Goal: Transaction & Acquisition: Purchase product/service

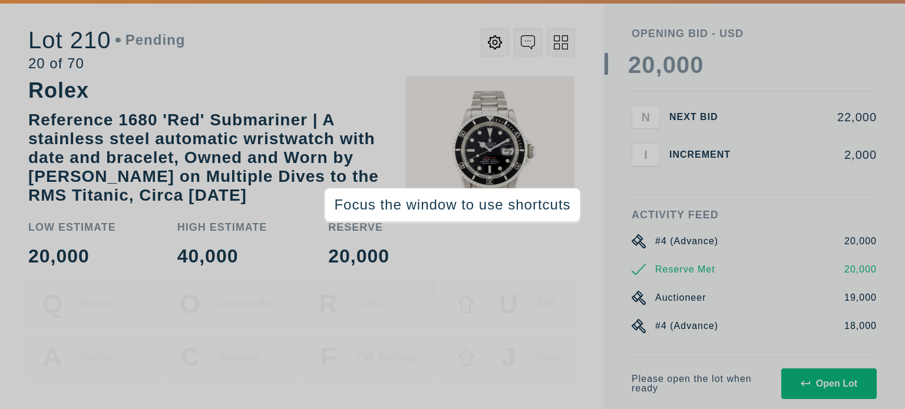
click at [492, 150] on div "Reference 1680 'Red' Submariner | A stainless steel automatic wristwatch with d…" at bounding box center [301, 158] width 546 height 94
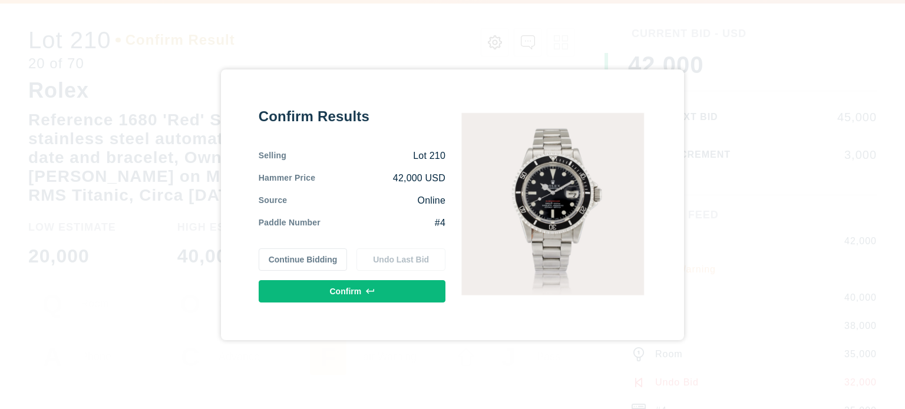
click at [291, 256] on button "Continue Bidding" at bounding box center [303, 260] width 89 height 22
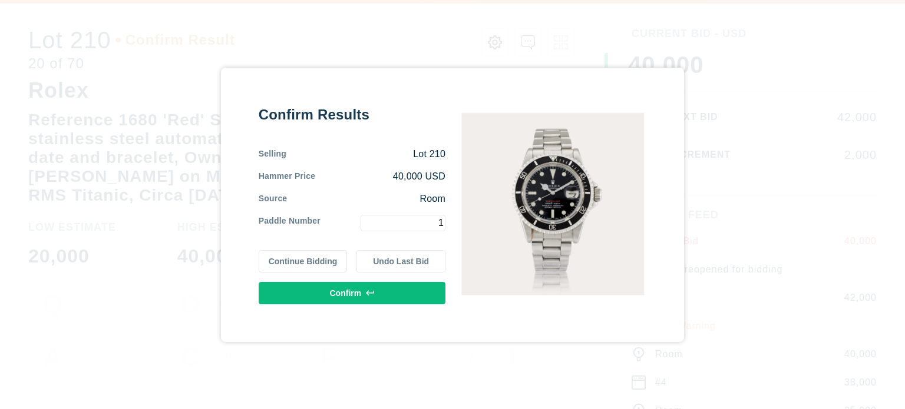
type input "1"
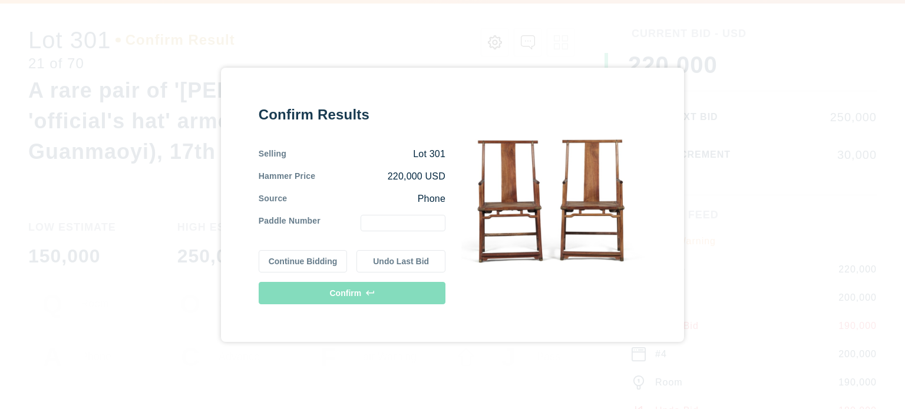
type input "1"
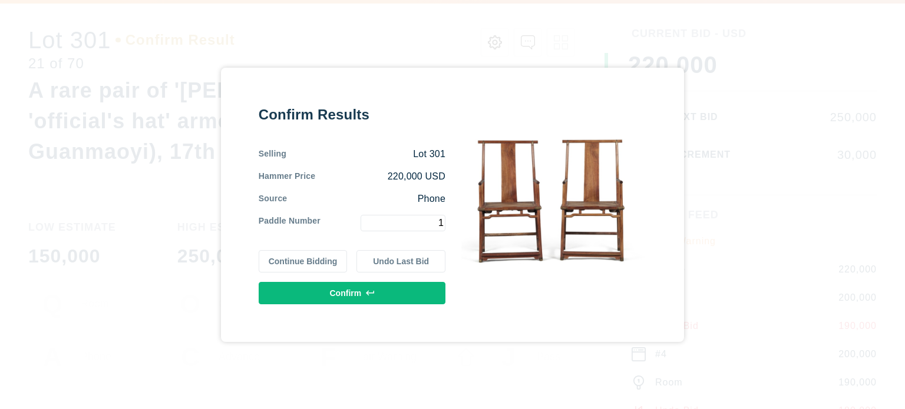
type input "1"
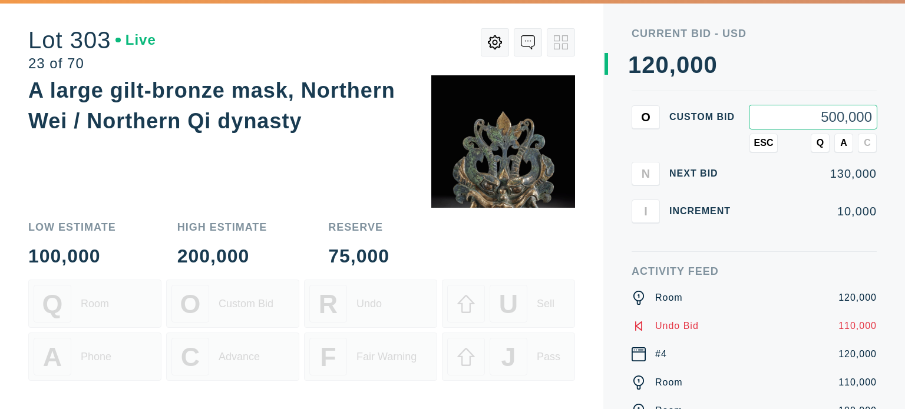
type input "500,000"
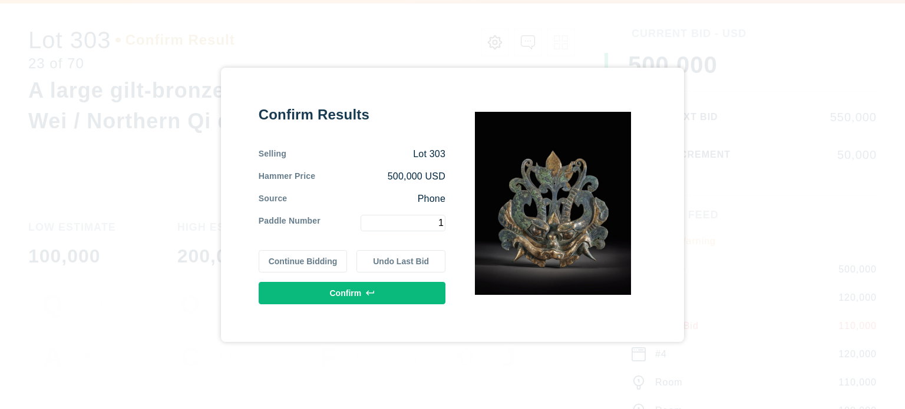
type input "1"
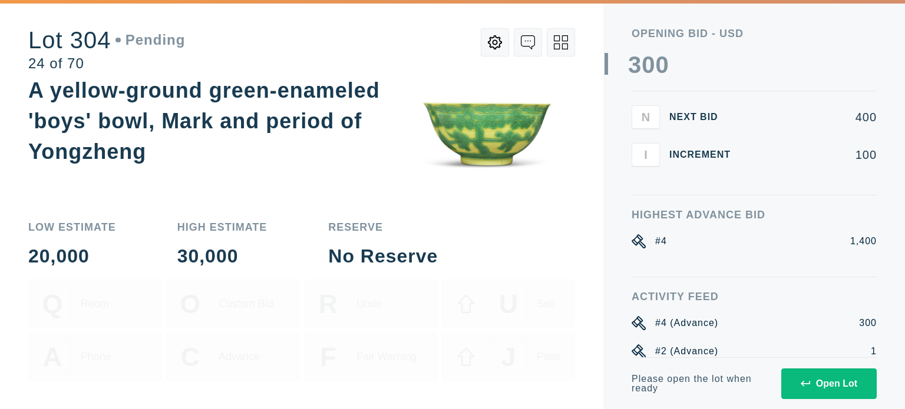
click at [568, 217] on div "Low Estimate 20,000 High Estimate 30,000 Reserve No Reserve Q Room O Custom Bid…" at bounding box center [301, 308] width 546 height 201
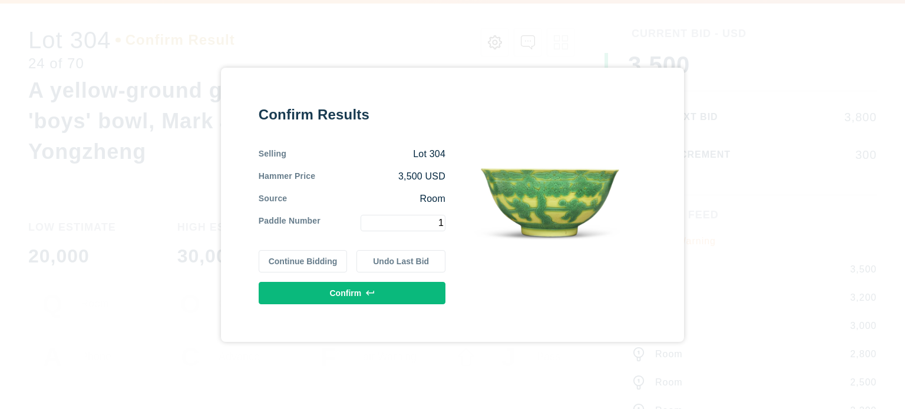
type input "1"
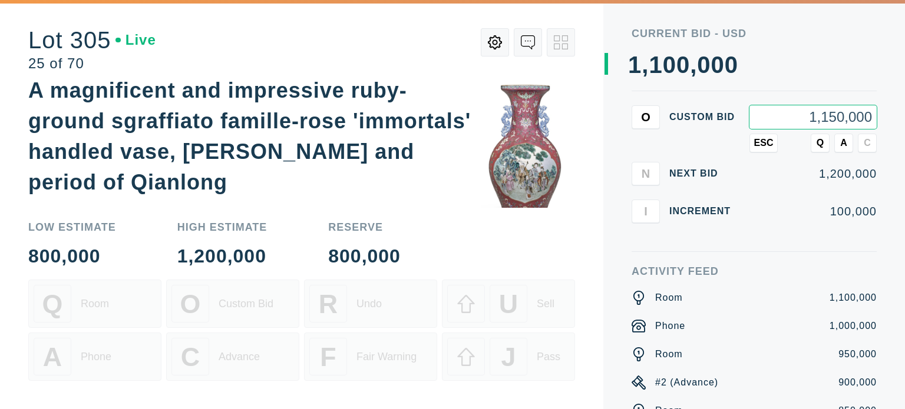
type input "1,150,000"
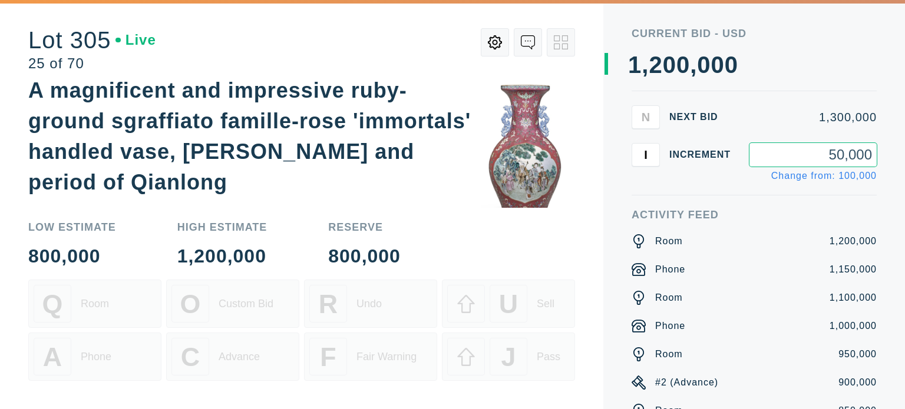
type input "50,000"
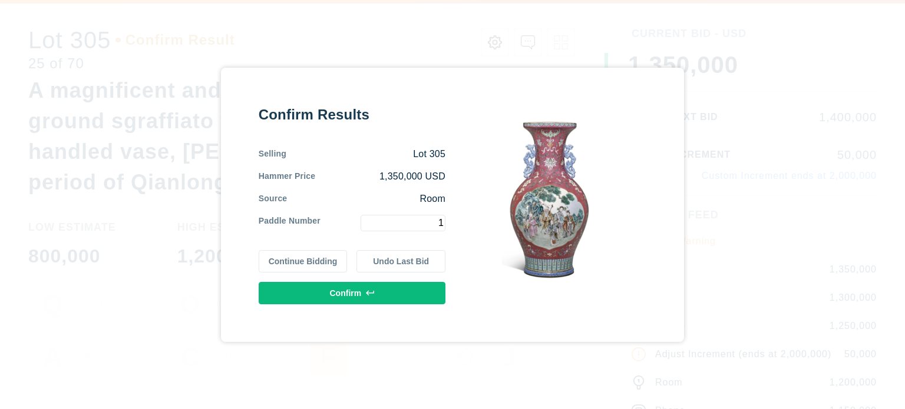
type input "1"
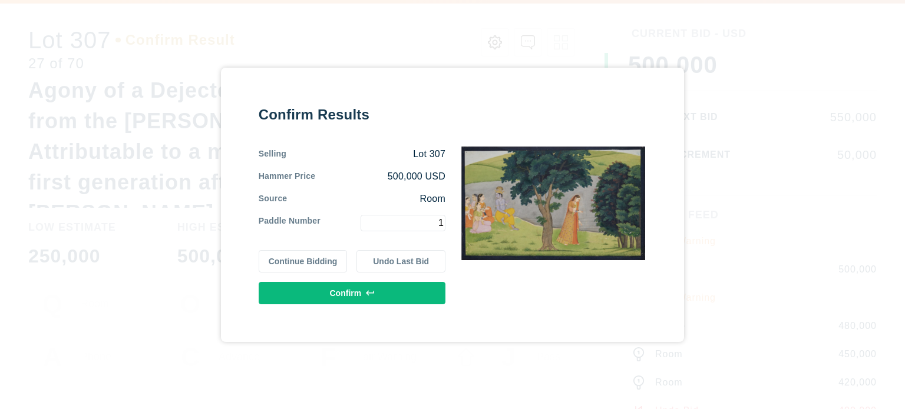
type input "1"
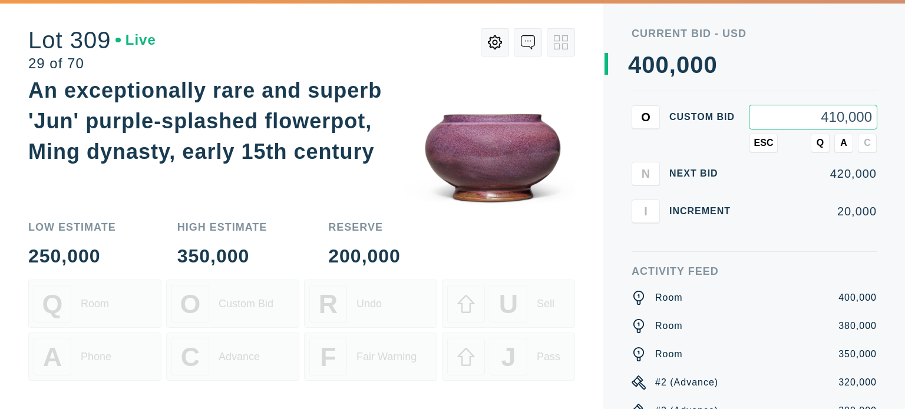
type input "410,000"
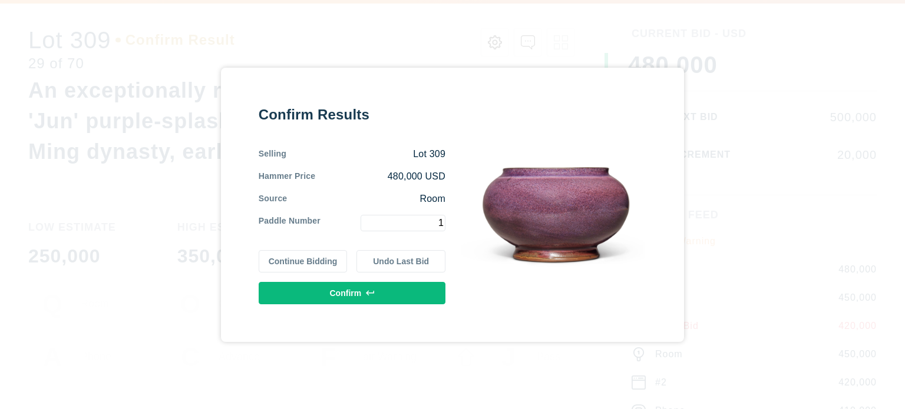
type input "1"
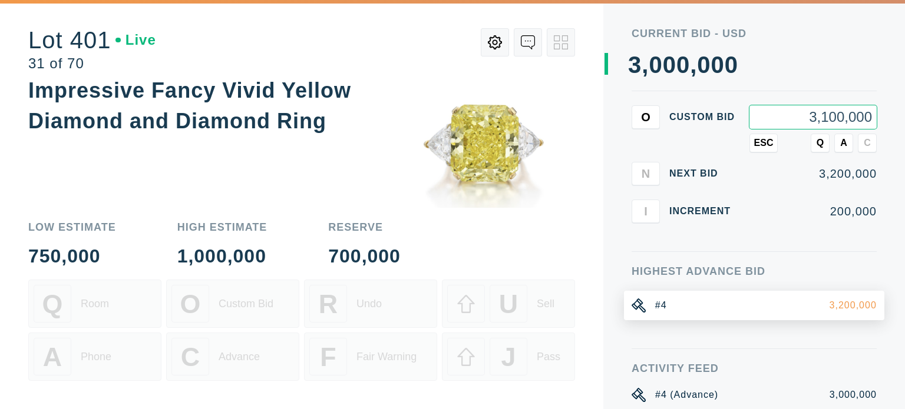
type input "3,100,000"
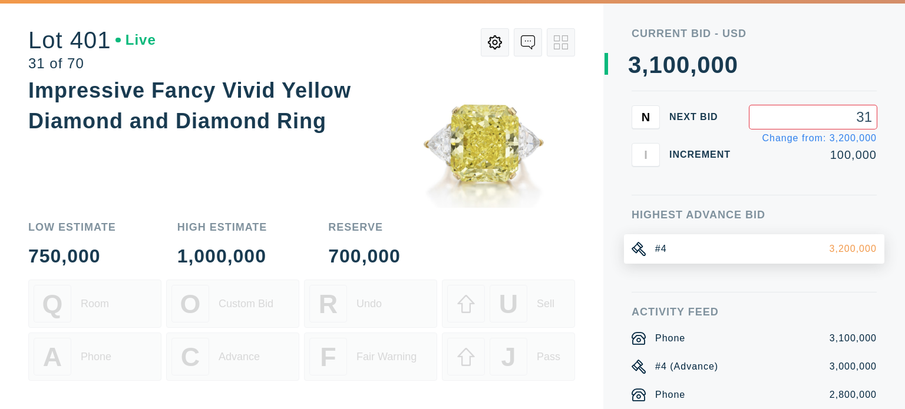
type input "3"
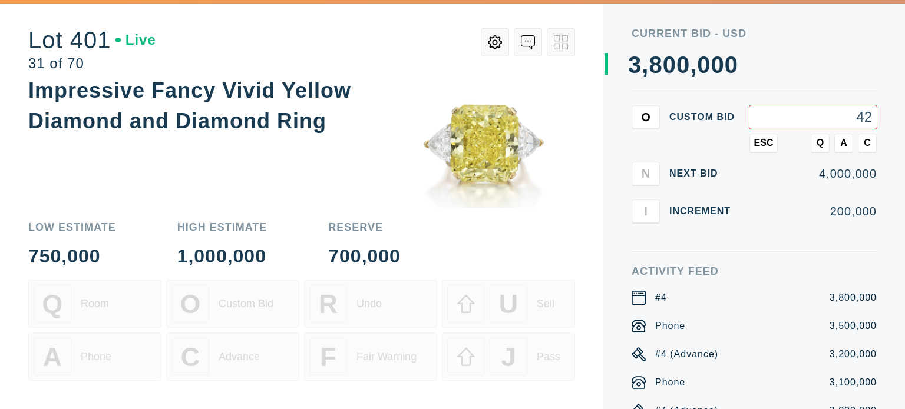
type input "4"
type input "12,000,000"
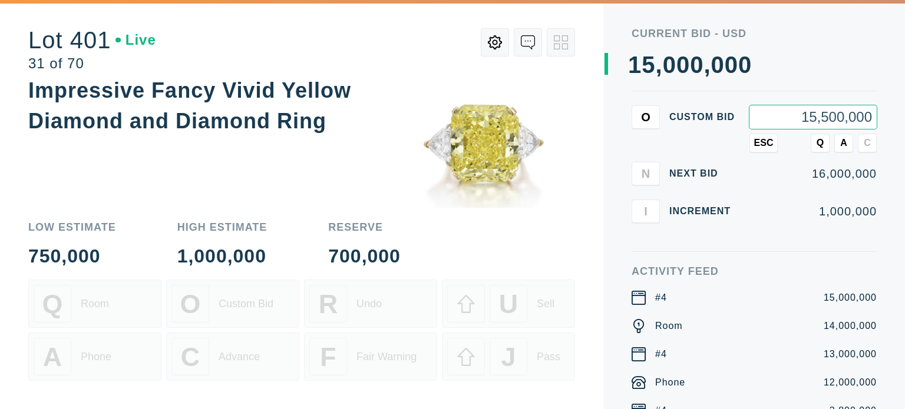
type input "15,500,000"
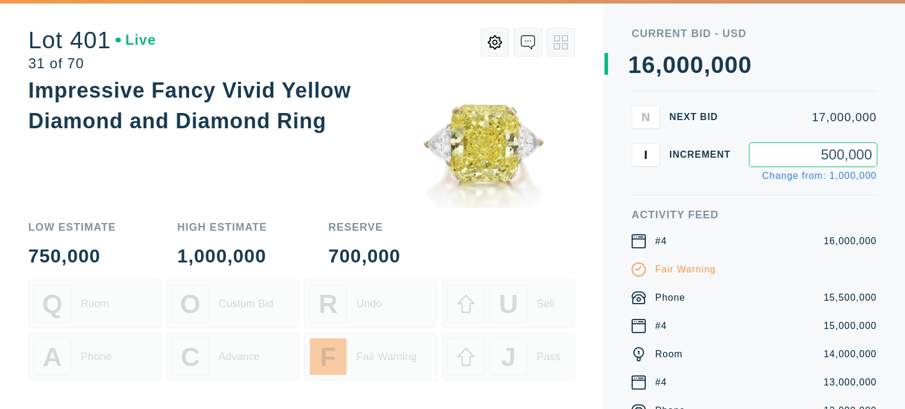
type input "500,000"
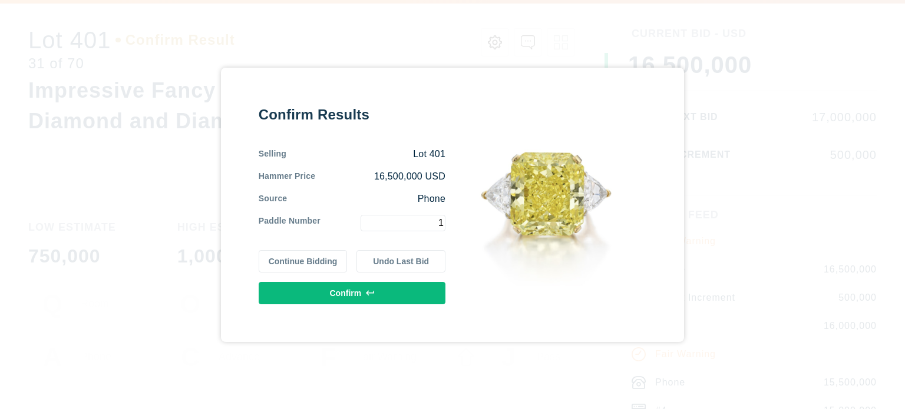
type input "1"
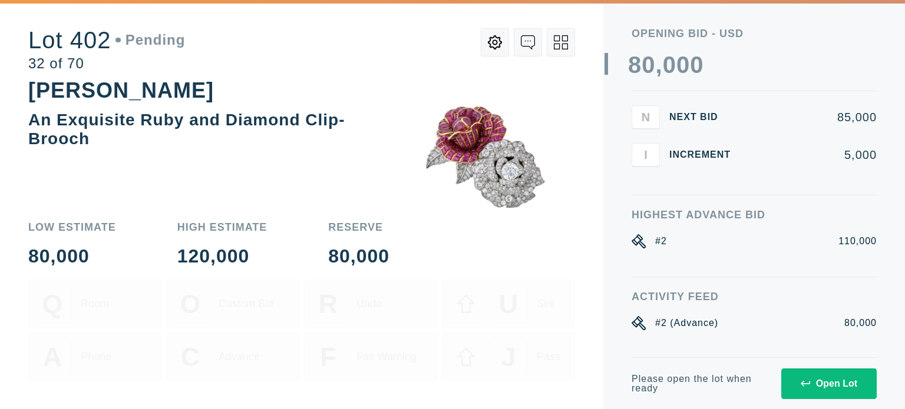
click at [561, 44] on icon at bounding box center [561, 42] width 14 height 14
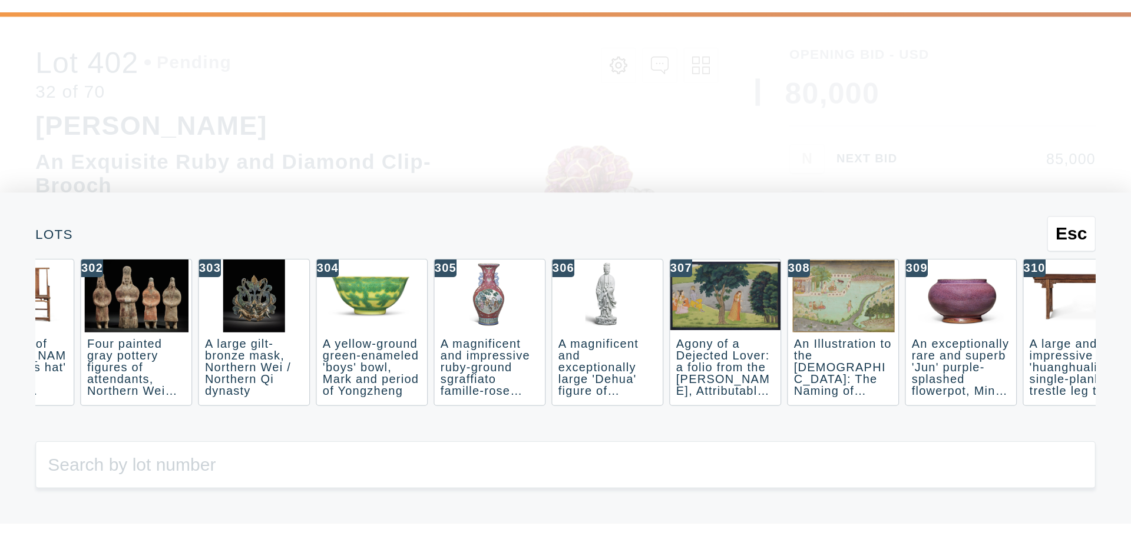
scroll to position [0, 2073]
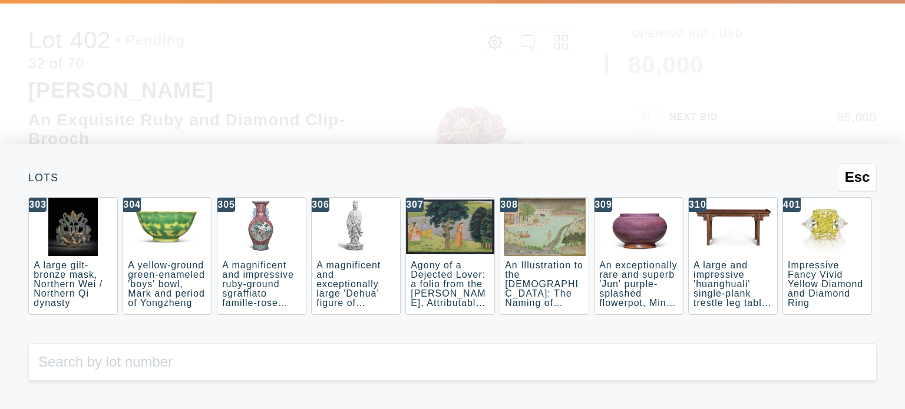
click at [856, 169] on span "Esc" at bounding box center [856, 177] width 25 height 16
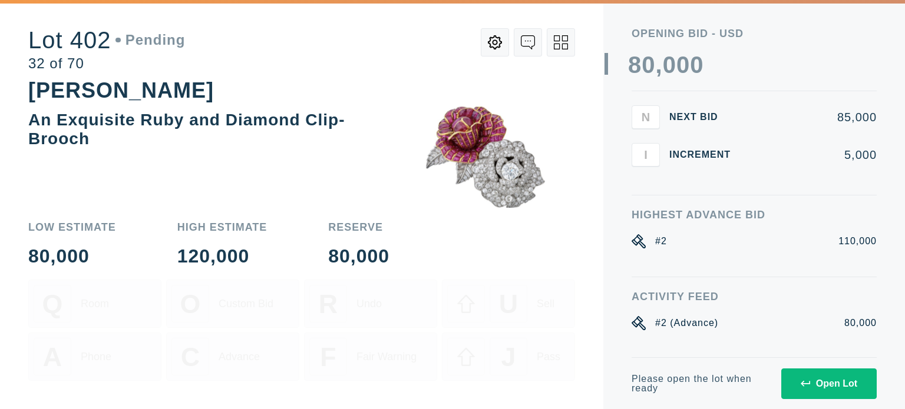
click at [546, 28] on button at bounding box center [560, 42] width 28 height 28
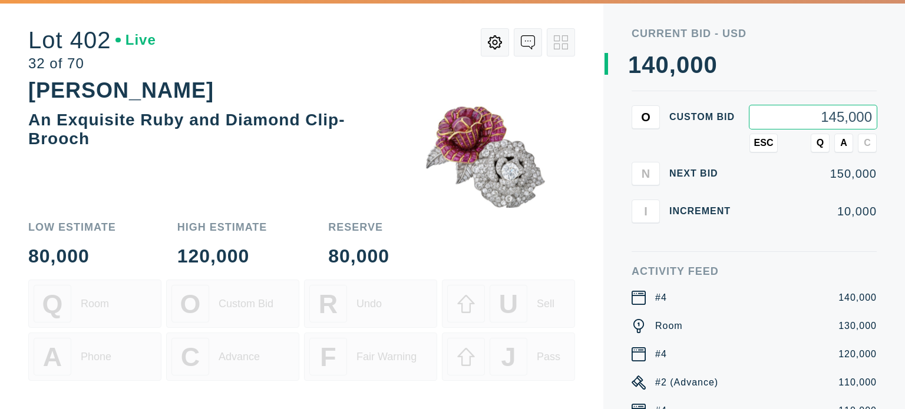
type input "145,000"
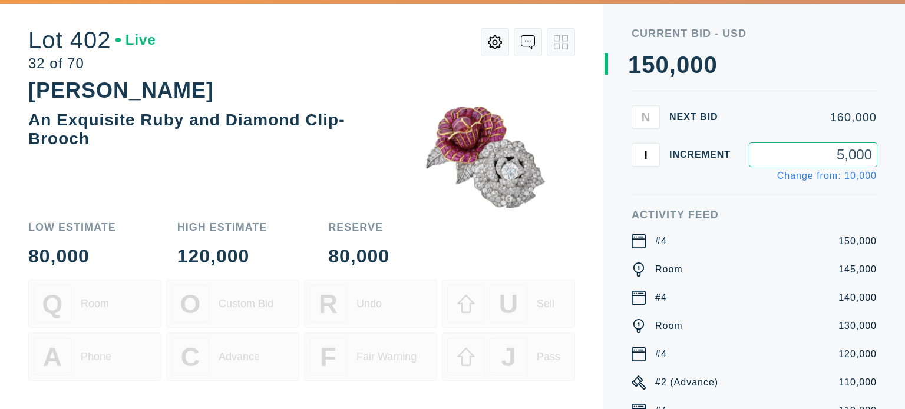
type input "5,000"
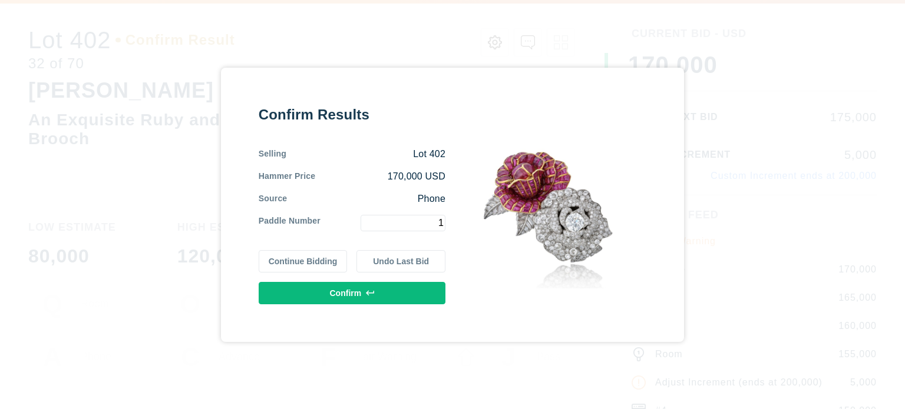
type input "1"
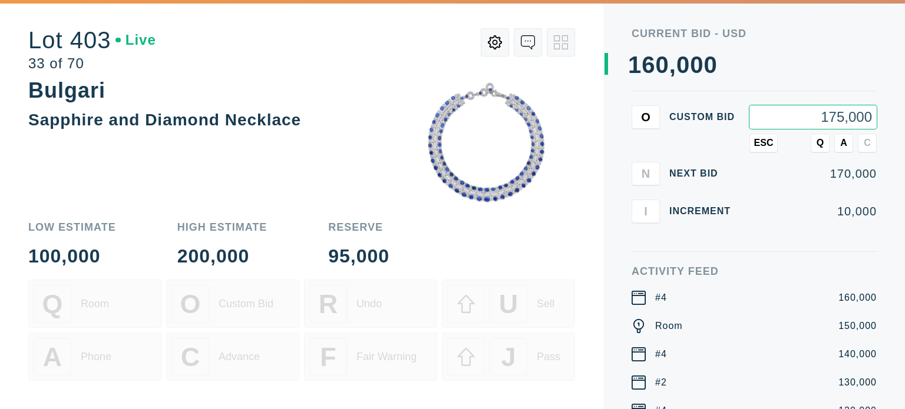
type input "175,000"
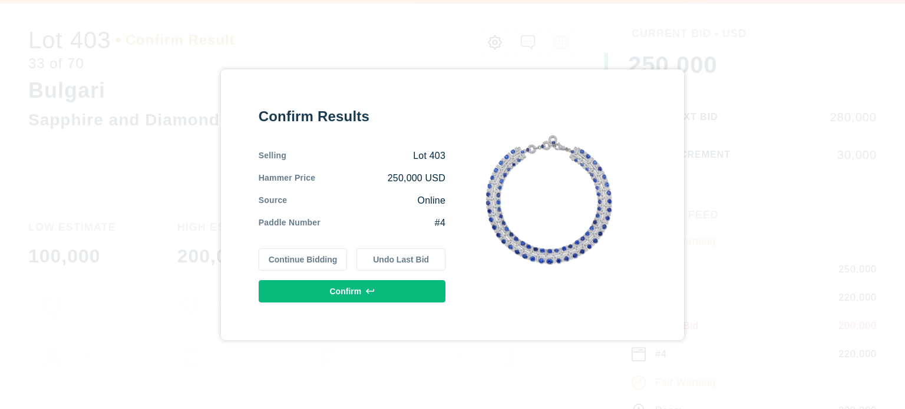
click at [400, 296] on button "Confirm" at bounding box center [352, 291] width 187 height 22
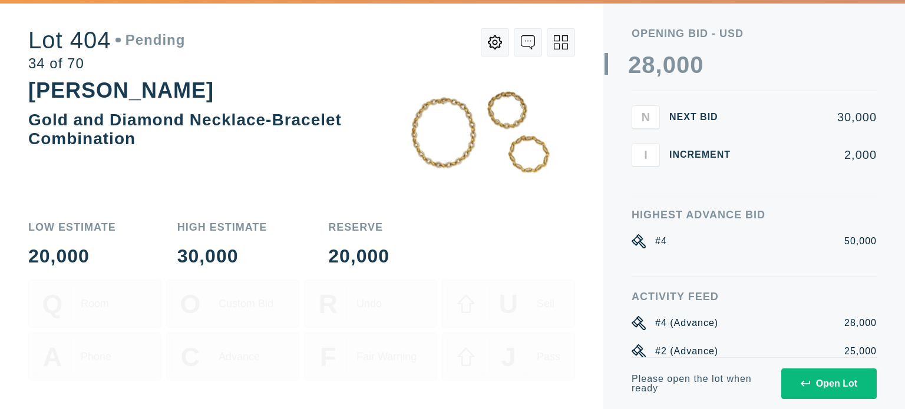
click at [504, 293] on div "Q Room O Custom Bid R Undo U Sell A Phone C Advance F Fair Warning J Pass" at bounding box center [301, 345] width 546 height 130
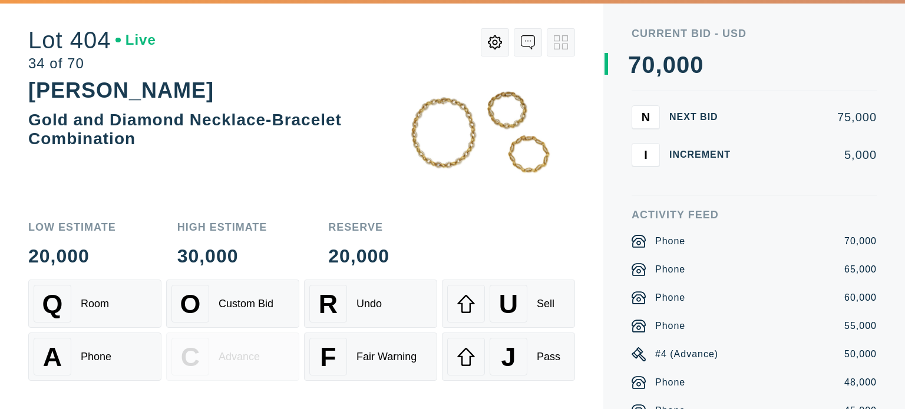
click at [409, 306] on div "R Undo" at bounding box center [370, 304] width 122 height 38
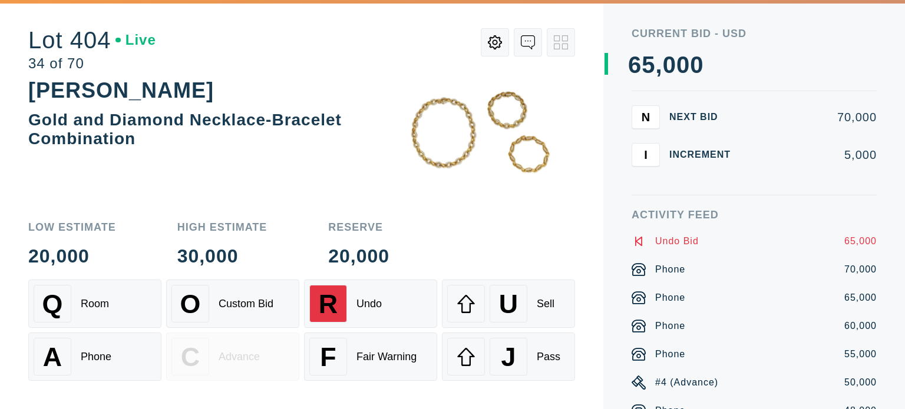
click at [409, 306] on div "R Undo" at bounding box center [370, 304] width 122 height 38
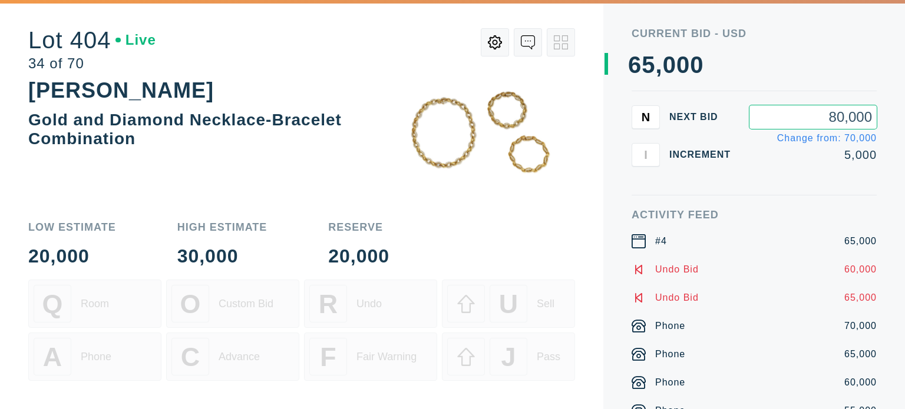
type input "80,000"
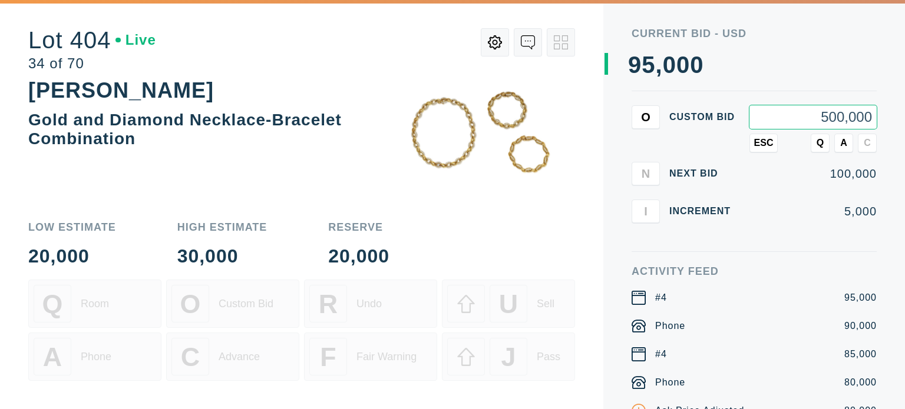
type input "500,000"
type input "1,000,000,500"
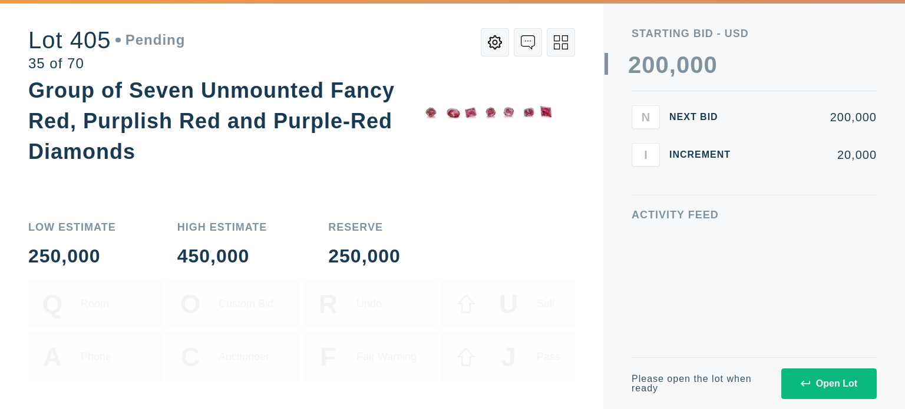
click at [375, 202] on div "Group of Seven Unmounted Fancy Red, Purplish Red and Purple-Red Diamonds" at bounding box center [301, 141] width 546 height 132
